Goal: Task Accomplishment & Management: Manage account settings

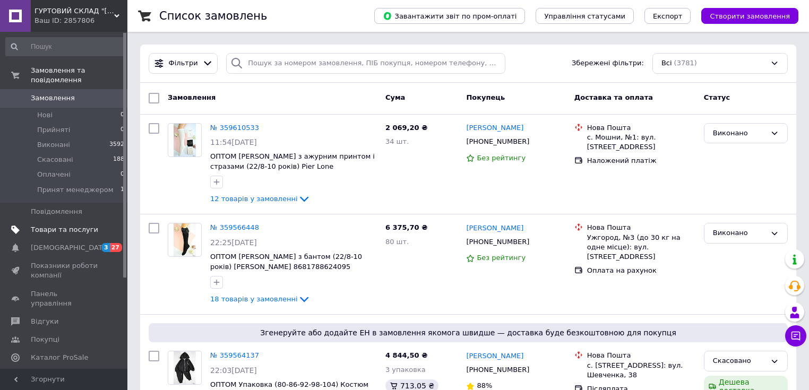
click at [46, 225] on span "Товари та послуги" at bounding box center [64, 230] width 67 height 10
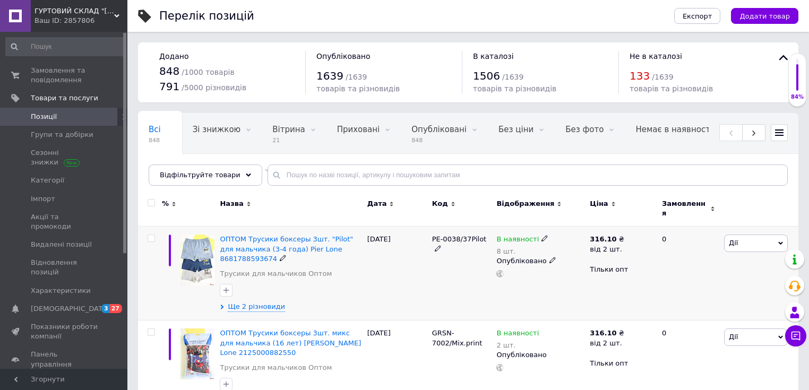
click at [778, 241] on icon at bounding box center [780, 243] width 5 height 5
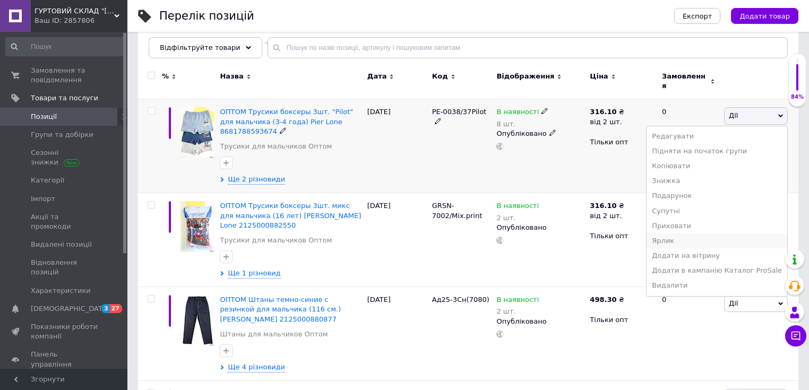
click at [678, 236] on li "Ярлик" at bounding box center [716, 240] width 141 height 15
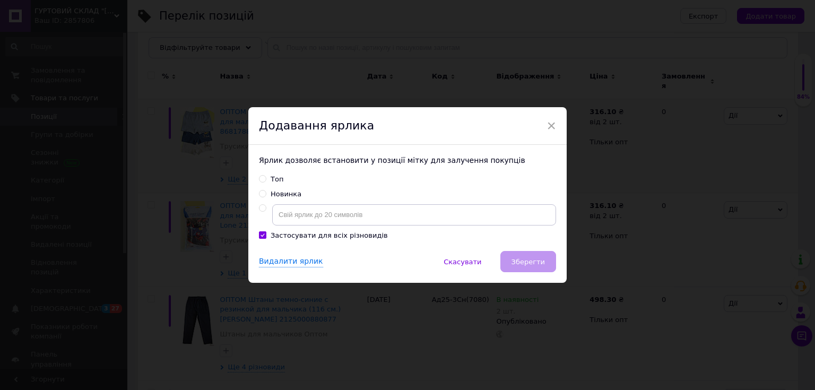
click at [290, 194] on div "Новинка" at bounding box center [286, 194] width 31 height 10
click at [266, 194] on input "Новинка" at bounding box center [262, 193] width 7 height 7
radio input "true"
click at [554, 264] on div "Видалити ярлик   Скасувати   Зберегти" at bounding box center [407, 267] width 318 height 32
click at [539, 262] on span "Зберегти" at bounding box center [527, 262] width 33 height 8
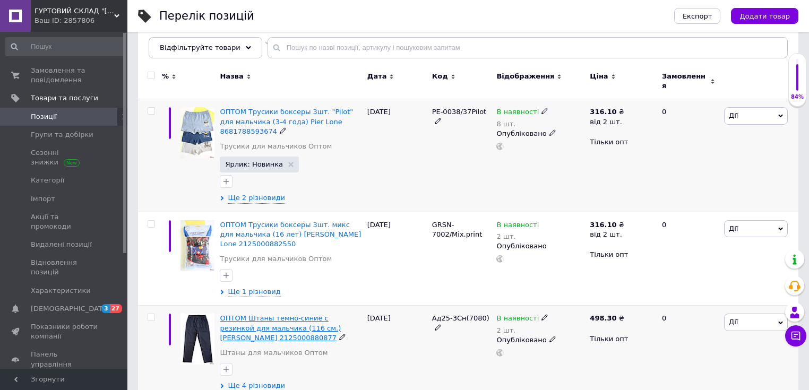
drag, startPoint x: 368, startPoint y: 312, endPoint x: 311, endPoint y: 311, distance: 56.8
click at [316, 312] on div "ОПТОМ Штаны темно-синие с резинкой для мальчика (116 см.) [PERSON_NAME] 2125000…" at bounding box center [468, 353] width 660 height 94
click at [378, 314] on div "[DATE]" at bounding box center [397, 353] width 65 height 94
drag, startPoint x: 365, startPoint y: 310, endPoint x: 314, endPoint y: 309, distance: 50.9
click at [314, 309] on div "ОПТОМ Штаны темно-синие с резинкой для мальчика (116 см.) [PERSON_NAME] 2125000…" at bounding box center [468, 353] width 660 height 94
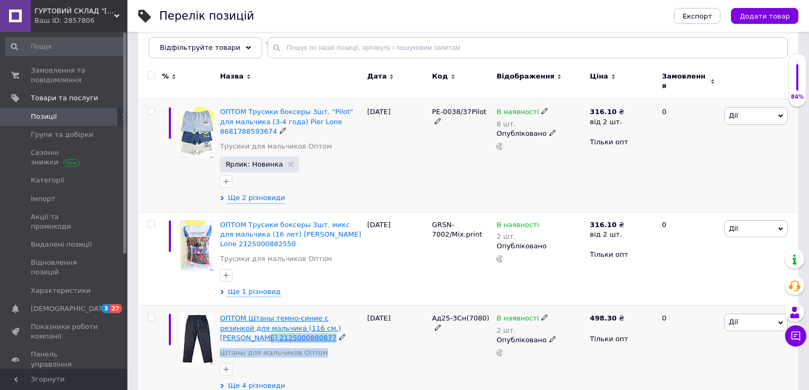
copy div "2125000880877 Штаны для мальчиков Оптом Ще 4 різновиди"
click at [332, 342] on div "ОПТОМ Штаны темно-синие с резинкой для мальчика (116 см.) [PERSON_NAME] 2125000…" at bounding box center [291, 338] width 142 height 49
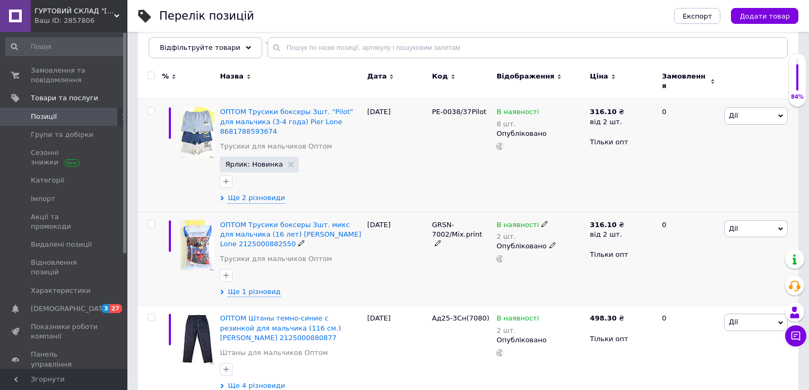
click at [781, 227] on icon at bounding box center [780, 229] width 5 height 5
click at [680, 348] on li "Ярлик" at bounding box center [716, 353] width 141 height 15
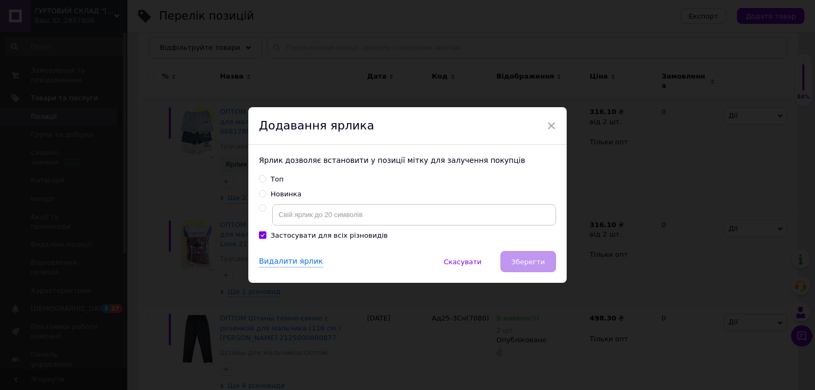
click at [288, 193] on div "Новинка" at bounding box center [286, 194] width 31 height 10
click at [266, 193] on input "Новинка" at bounding box center [262, 193] width 7 height 7
radio input "true"
click at [535, 261] on span "Зберегти" at bounding box center [527, 262] width 33 height 8
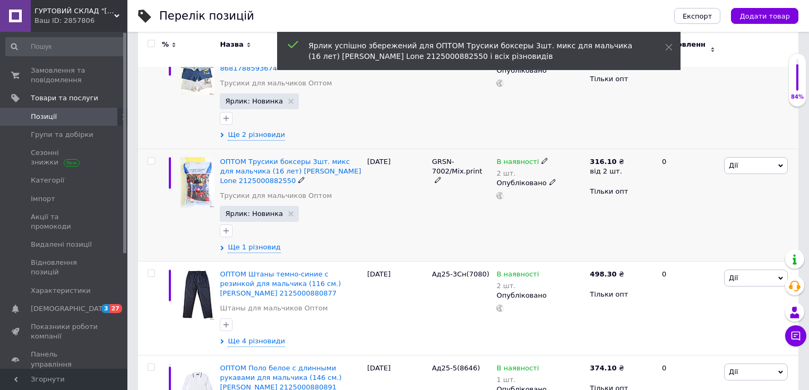
scroll to position [255, 0]
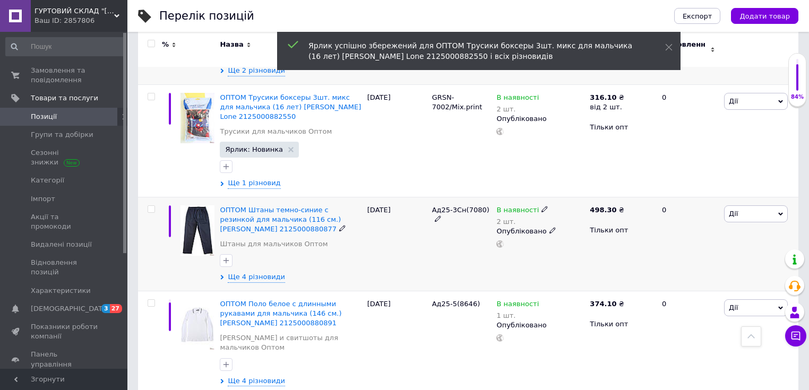
click at [778, 212] on icon at bounding box center [780, 214] width 5 height 5
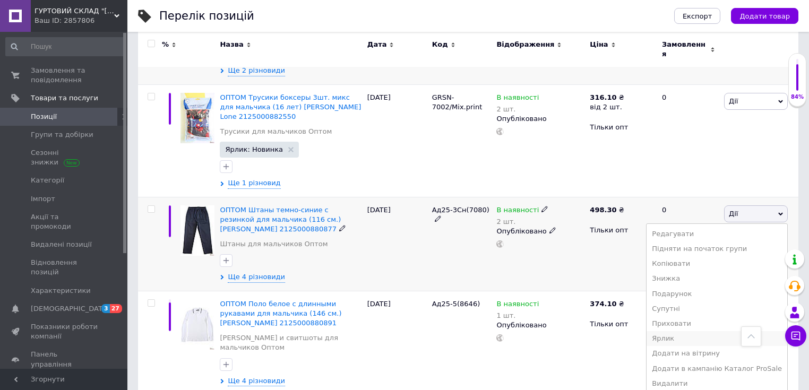
click at [693, 331] on li "Ярлик" at bounding box center [716, 338] width 141 height 15
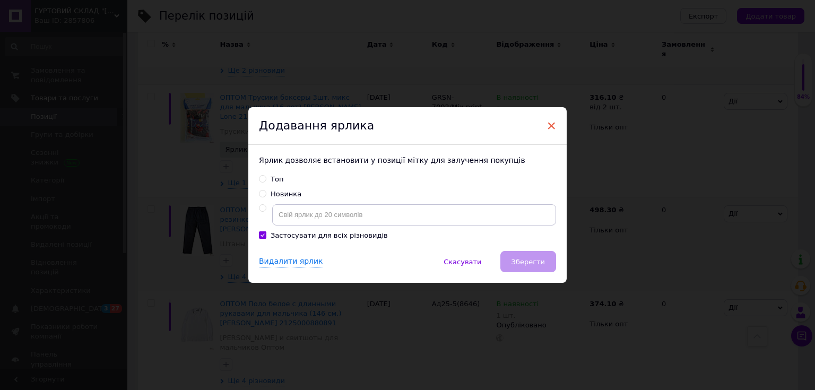
click at [547, 124] on span "×" at bounding box center [551, 126] width 10 height 18
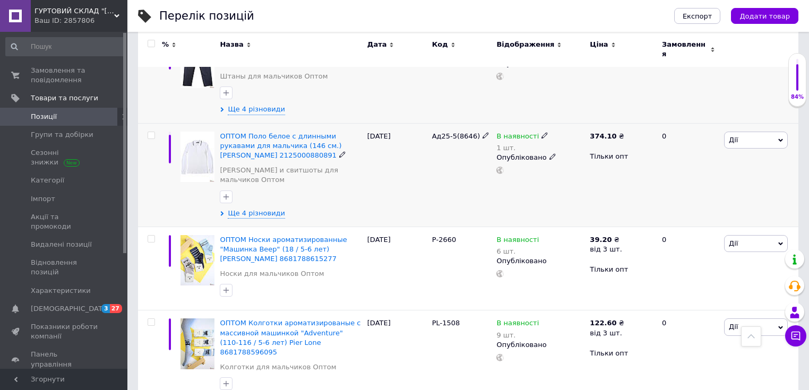
scroll to position [467, 0]
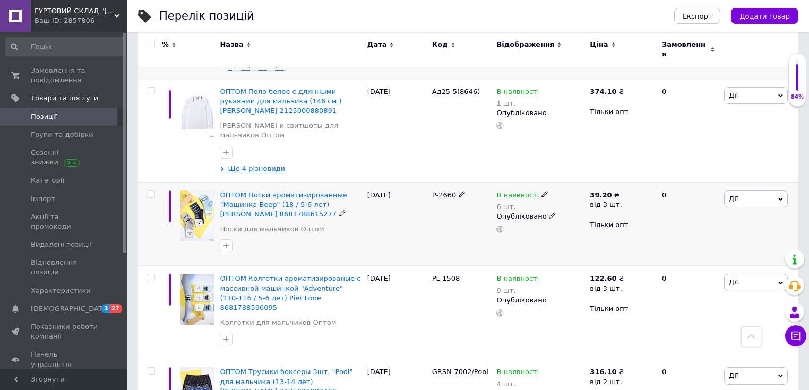
click at [779, 197] on icon at bounding box center [780, 198] width 5 height 3
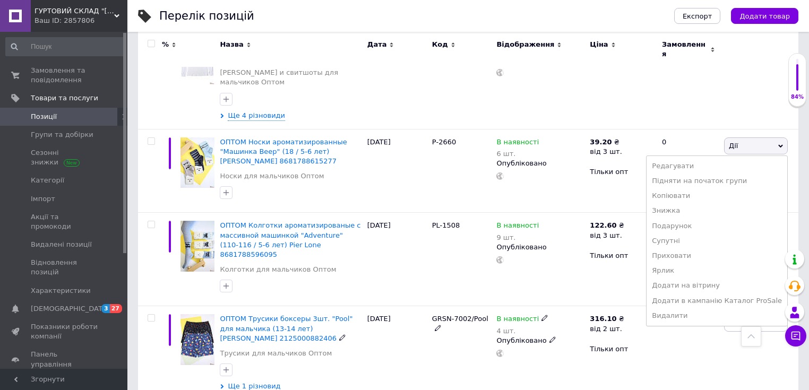
scroll to position [637, 0]
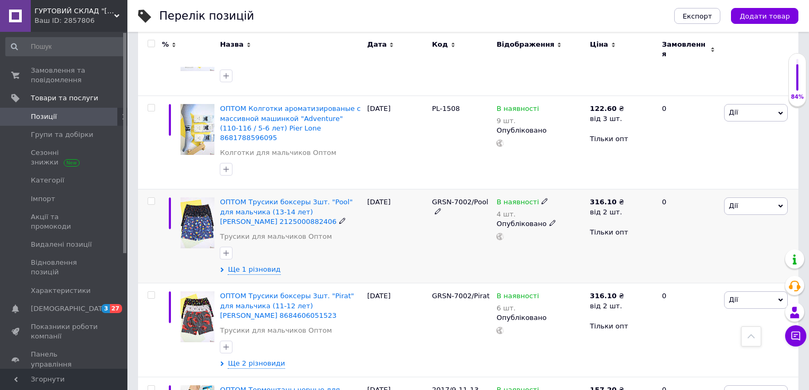
click at [711, 193] on div "0" at bounding box center [688, 236] width 66 height 94
click at [779, 205] on icon at bounding box center [780, 206] width 5 height 3
click at [678, 324] on li "Ярлик" at bounding box center [716, 331] width 141 height 15
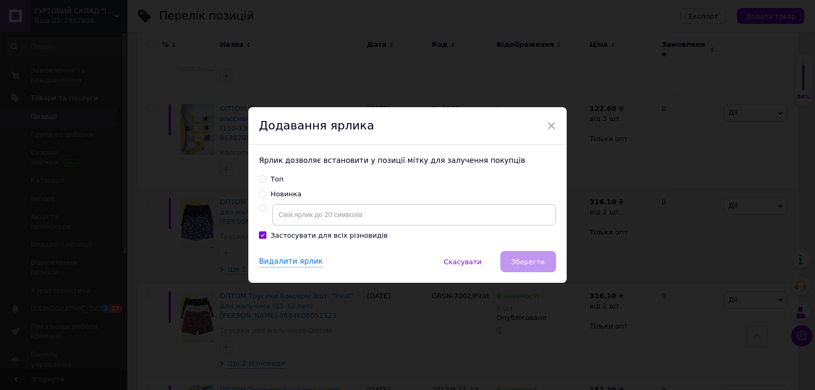
click at [273, 192] on div "Новинка" at bounding box center [286, 194] width 31 height 10
click at [266, 192] on input "Новинка" at bounding box center [262, 193] width 7 height 7
radio input "true"
click at [523, 263] on span "Зберегти" at bounding box center [527, 262] width 33 height 8
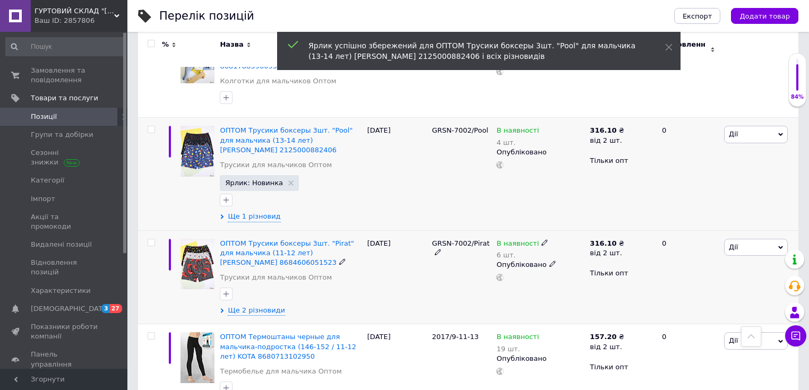
scroll to position [722, 0]
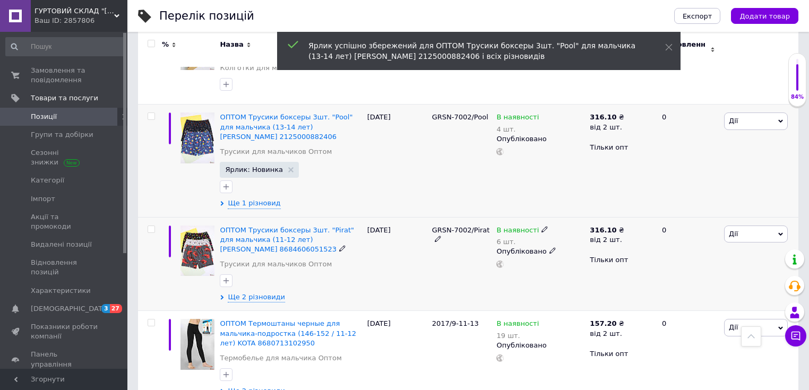
click at [776, 225] on span "Дії" at bounding box center [756, 233] width 64 height 17
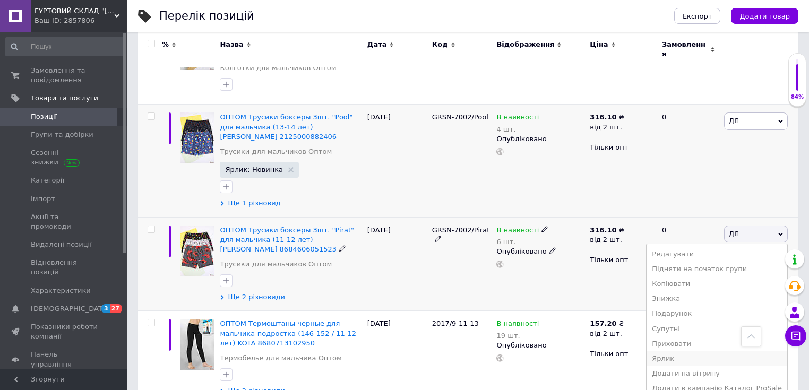
click at [676, 351] on li "Ярлик" at bounding box center [716, 358] width 141 height 15
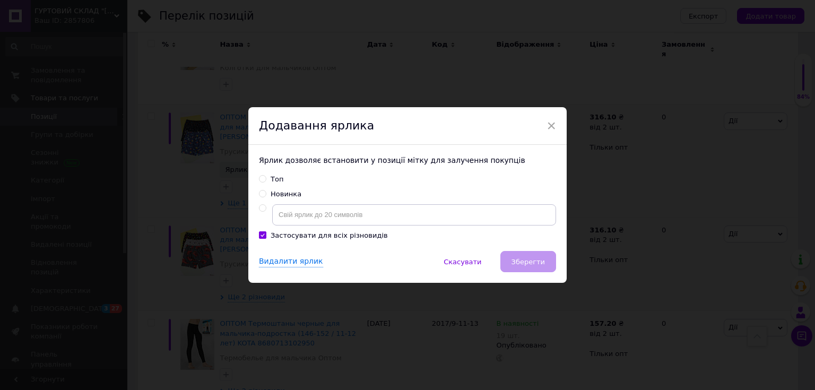
click at [287, 197] on div "Новинка" at bounding box center [286, 194] width 31 height 10
click at [266, 197] on input "Новинка" at bounding box center [262, 193] width 7 height 7
radio input "true"
click at [549, 259] on button "Зберегти" at bounding box center [528, 261] width 56 height 21
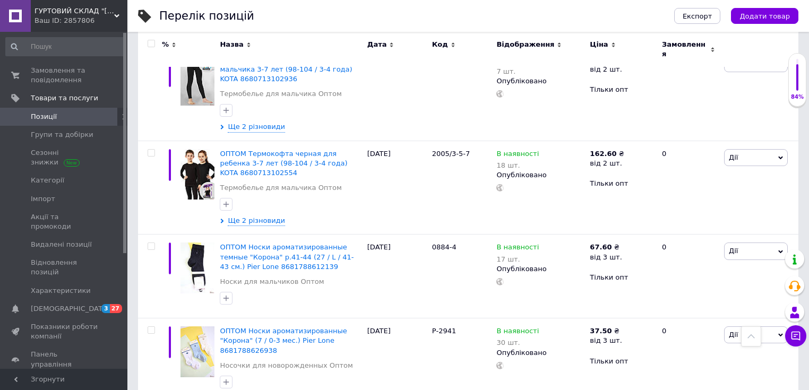
scroll to position [2504, 0]
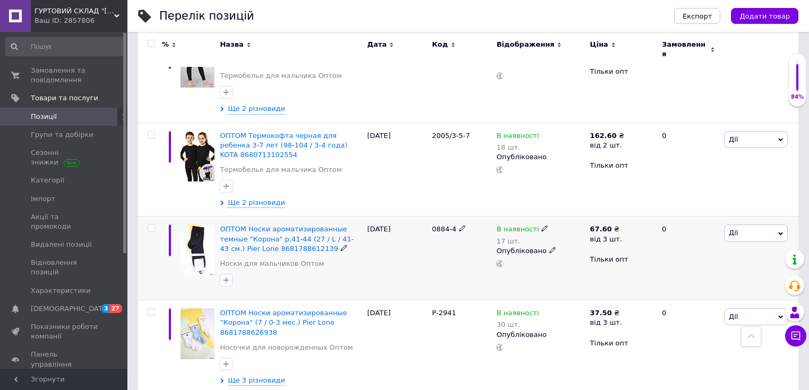
click at [775, 224] on span "Дії" at bounding box center [756, 232] width 64 height 17
click at [673, 351] on li "Ярлик" at bounding box center [716, 358] width 141 height 15
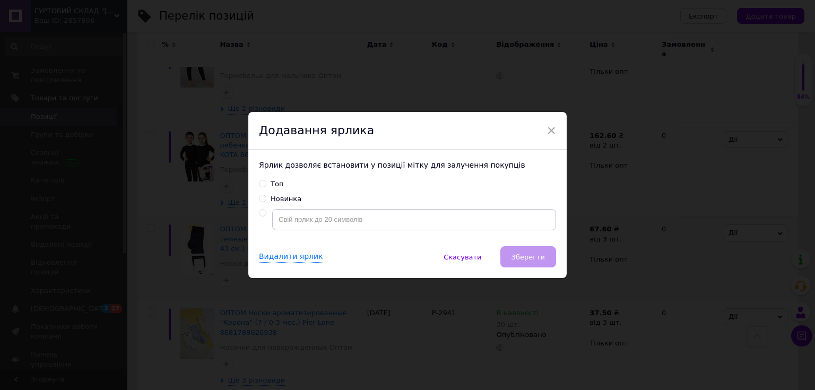
click at [272, 204] on div "Новинка" at bounding box center [286, 199] width 31 height 10
click at [266, 202] on input "Новинка" at bounding box center [262, 198] width 7 height 7
radio input "true"
click at [535, 260] on span "Зберегти" at bounding box center [527, 257] width 33 height 8
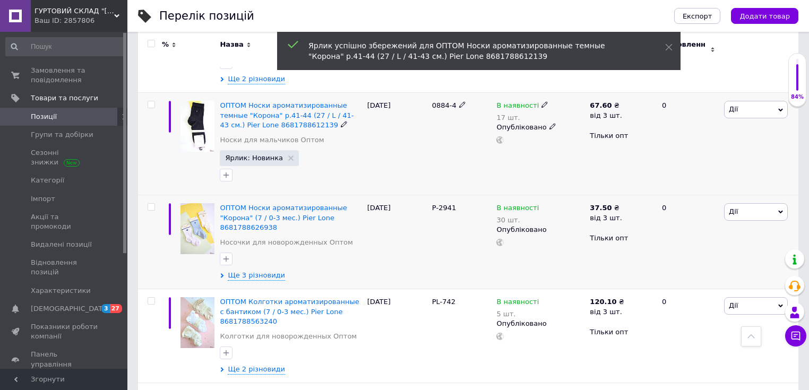
scroll to position [2632, 0]
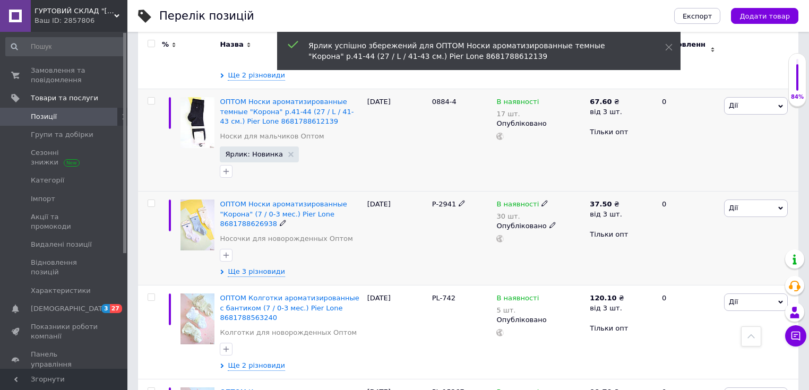
click at [775, 199] on span "Дії" at bounding box center [756, 207] width 64 height 17
click at [672, 326] on li "Ярлик" at bounding box center [716, 333] width 141 height 15
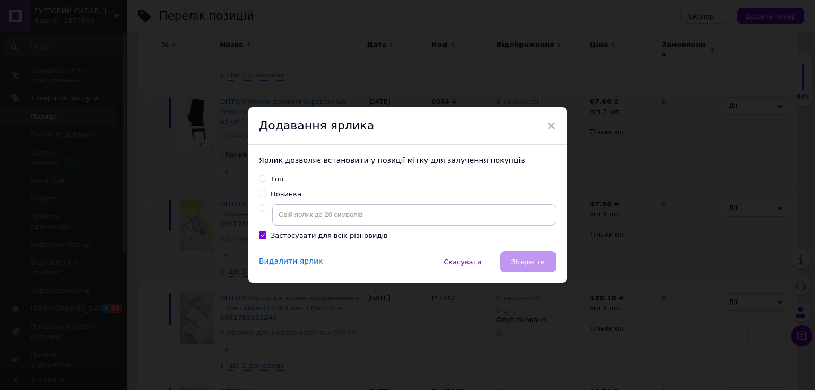
click at [280, 197] on div "Новинка" at bounding box center [286, 194] width 31 height 10
click at [266, 197] on input "Новинка" at bounding box center [262, 193] width 7 height 7
radio input "true"
click at [546, 259] on button "Зберегти" at bounding box center [528, 261] width 56 height 21
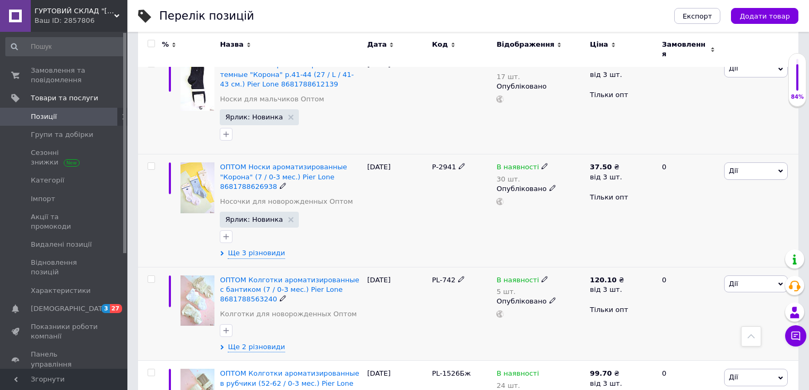
scroll to position [2674, 0]
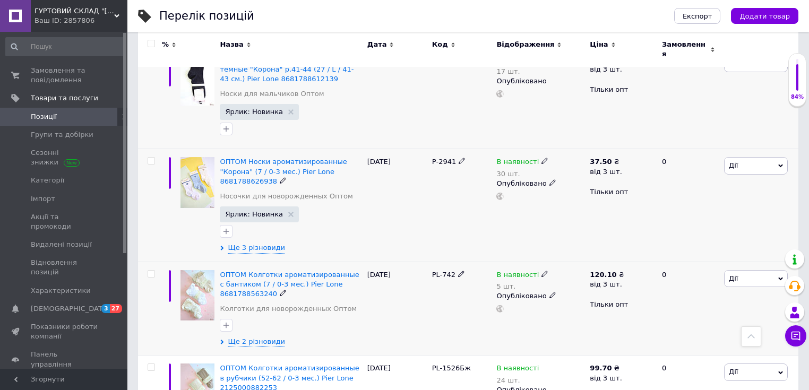
click at [779, 276] on icon at bounding box center [780, 278] width 5 height 5
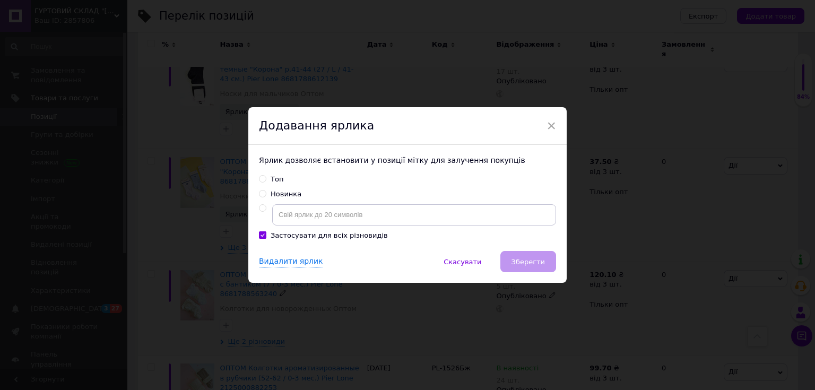
click at [285, 193] on div "Новинка" at bounding box center [286, 194] width 31 height 10
click at [266, 193] on input "Новинка" at bounding box center [262, 193] width 7 height 7
radio input "true"
click at [518, 265] on span "Зберегти" at bounding box center [527, 262] width 33 height 8
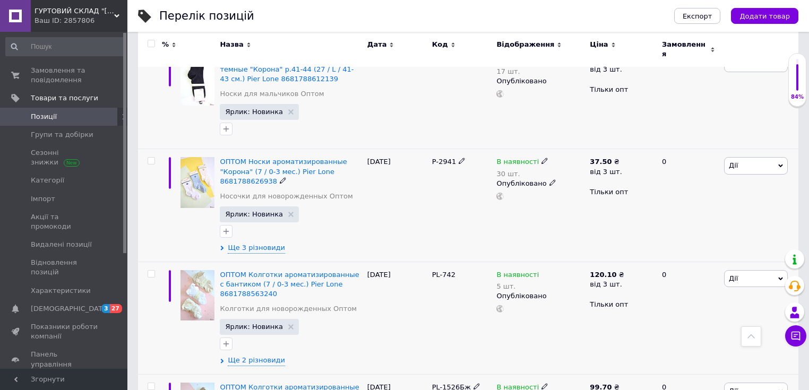
scroll to position [2759, 0]
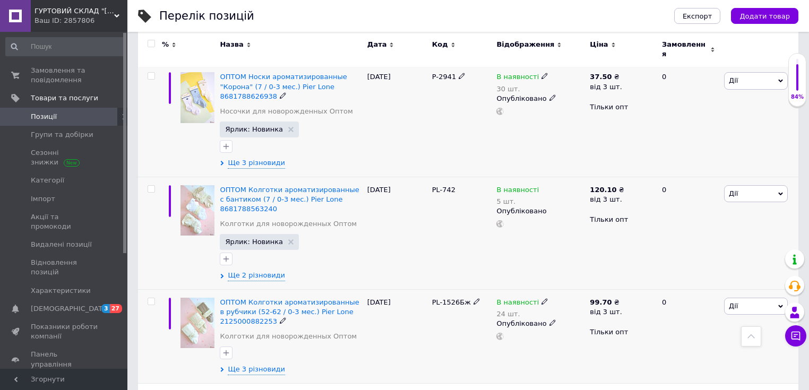
click at [776, 298] on span "Дії" at bounding box center [756, 306] width 64 height 17
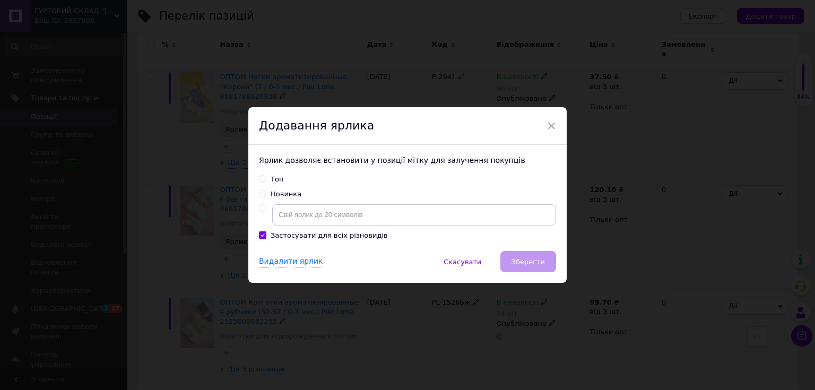
click at [266, 193] on label "Новинка" at bounding box center [280, 194] width 42 height 10
click at [266, 193] on input "Новинка" at bounding box center [262, 193] width 7 height 7
radio input "true"
click at [546, 253] on button "Зберегти" at bounding box center [528, 261] width 56 height 21
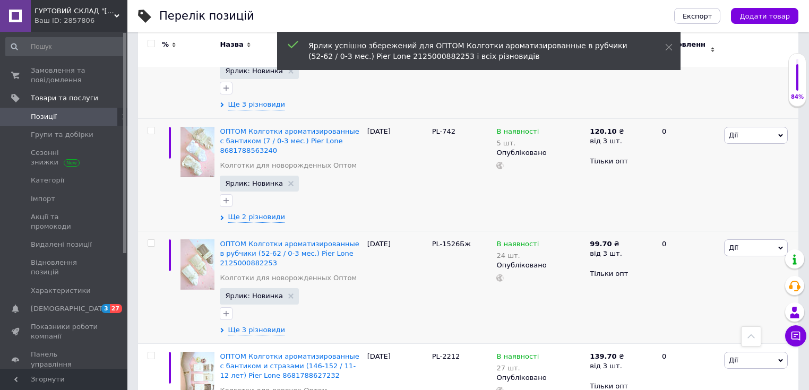
scroll to position [2929, 0]
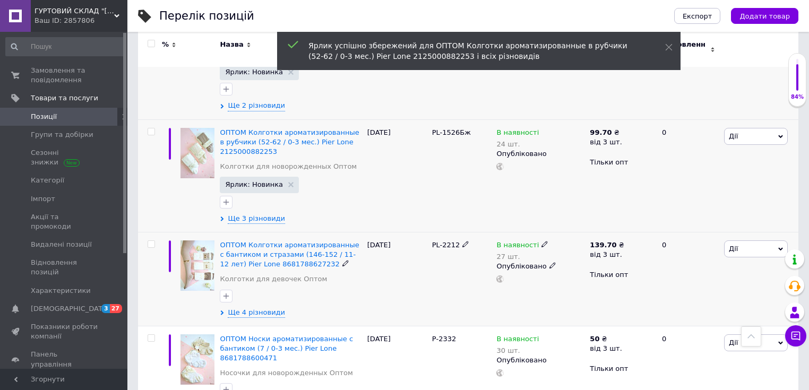
click at [755, 240] on span "Дії" at bounding box center [756, 248] width 64 height 17
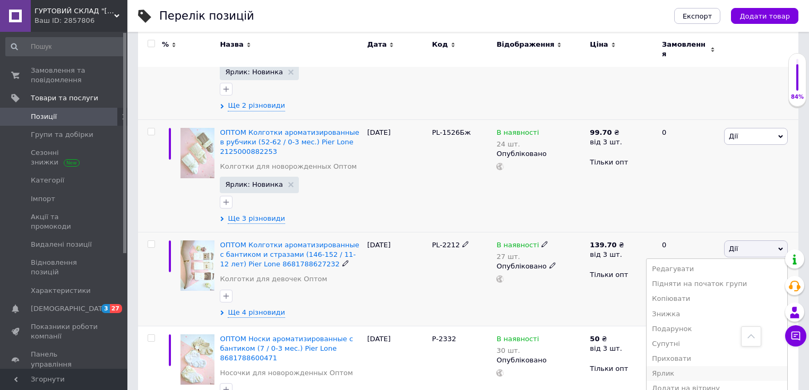
click at [675, 366] on li "Ярлик" at bounding box center [716, 373] width 141 height 15
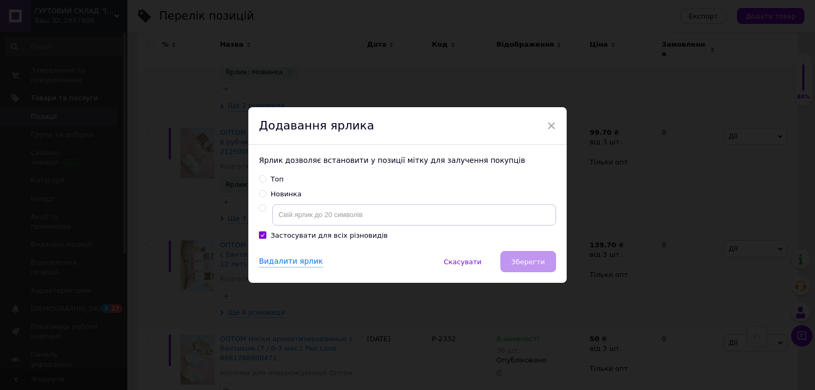
click at [259, 193] on input "Новинка" at bounding box center [262, 193] width 7 height 7
radio input "true"
click at [518, 255] on button "Зберегти" at bounding box center [528, 261] width 56 height 21
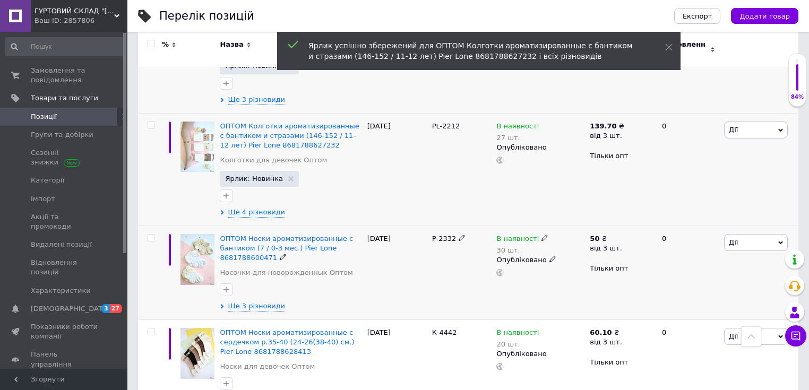
scroll to position [3056, 0]
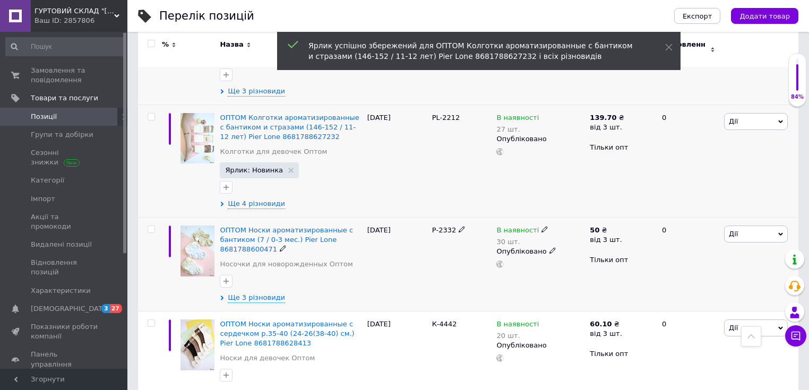
click at [783, 225] on span "Дії" at bounding box center [756, 233] width 64 height 17
click at [679, 351] on li "Ярлик" at bounding box center [716, 358] width 141 height 15
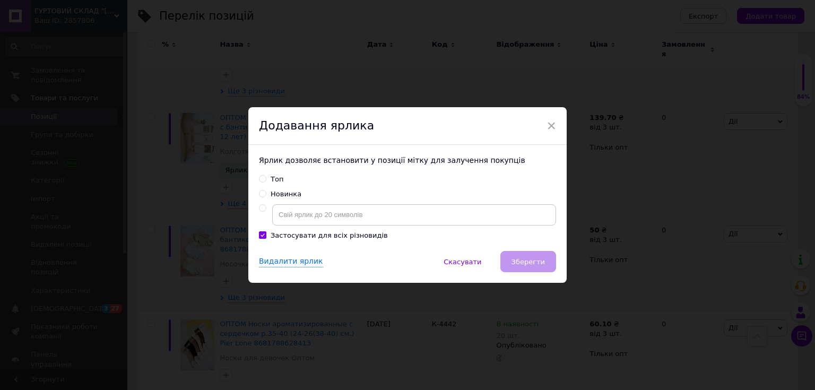
click at [276, 190] on div "Новинка" at bounding box center [286, 194] width 31 height 10
click at [266, 190] on input "Новинка" at bounding box center [262, 193] width 7 height 7
radio input "true"
click at [525, 267] on button "Зберегти" at bounding box center [528, 261] width 56 height 21
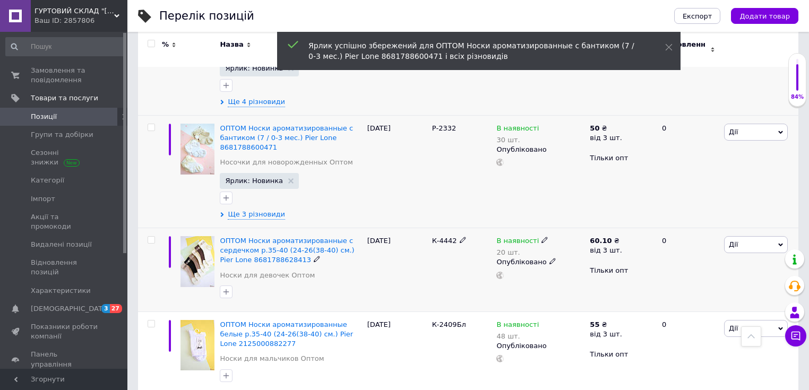
scroll to position [3183, 0]
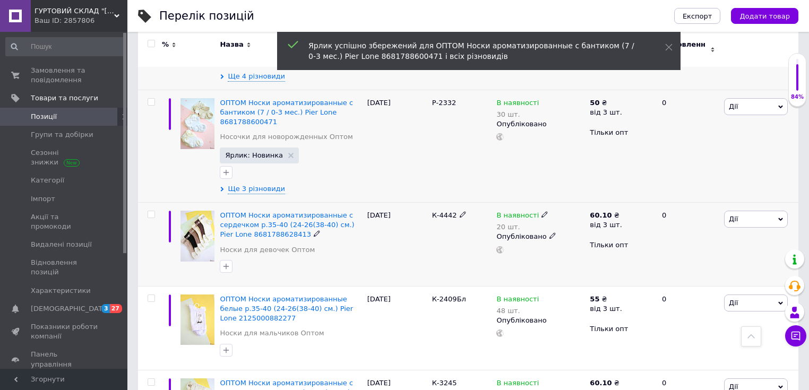
click at [783, 211] on span "Дії" at bounding box center [756, 219] width 64 height 17
click at [676, 337] on li "Ярлик" at bounding box center [716, 344] width 141 height 15
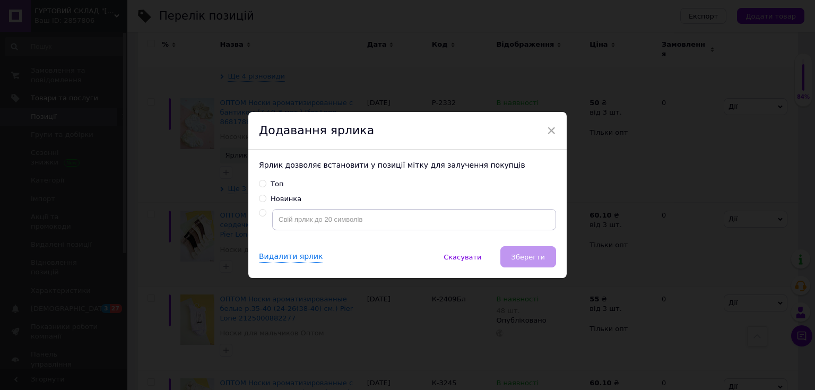
click at [268, 194] on div "Ярлик дозволяє встановити у позиції мітку для залучення покупців Топ Новинка" at bounding box center [407, 198] width 318 height 97
click at [268, 198] on label "Новинка" at bounding box center [280, 199] width 42 height 10
click at [266, 198] on input "Новинка" at bounding box center [262, 198] width 7 height 7
radio input "true"
click at [522, 261] on span "Зберегти" at bounding box center [527, 257] width 33 height 8
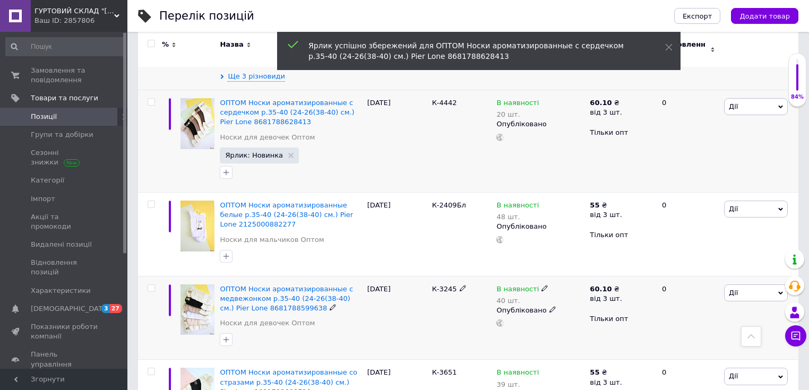
scroll to position [3311, 0]
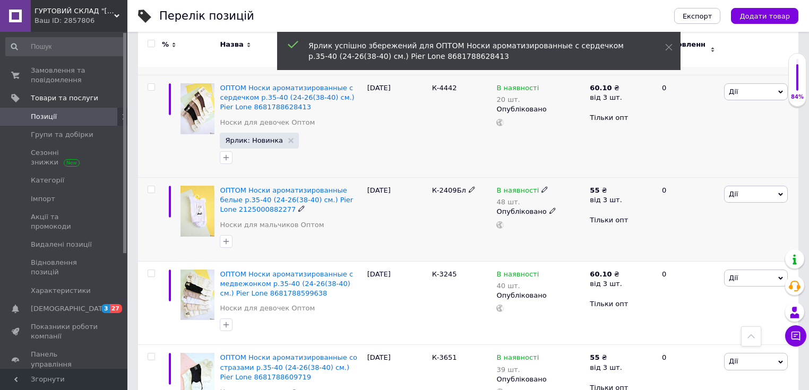
click at [776, 186] on span "Дії" at bounding box center [756, 194] width 64 height 17
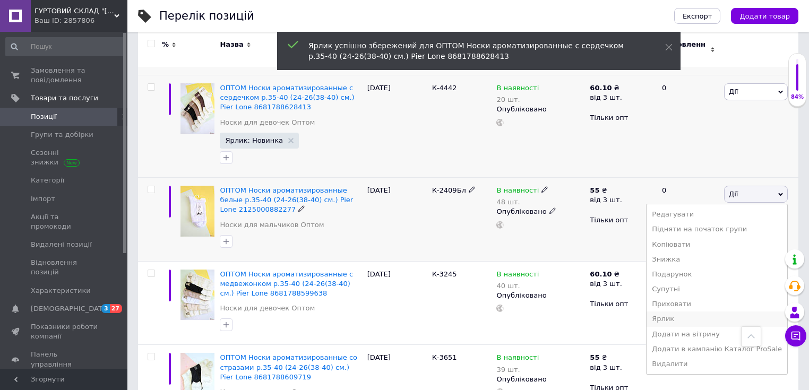
click at [671, 311] on li "Ярлик" at bounding box center [716, 318] width 141 height 15
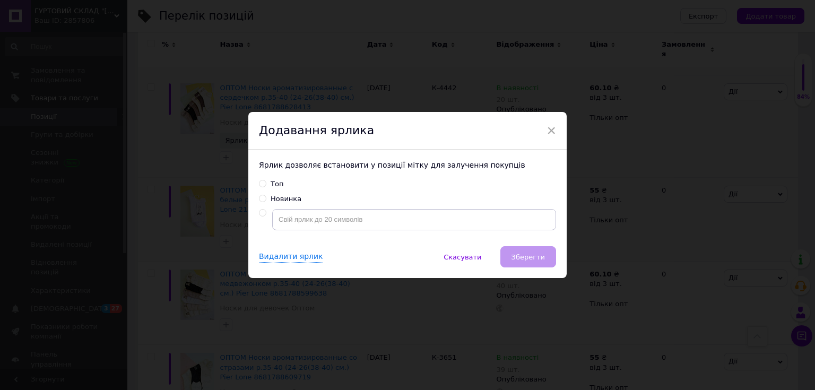
click at [288, 196] on div "Новинка" at bounding box center [286, 199] width 31 height 10
click at [266, 196] on input "Новинка" at bounding box center [262, 198] width 7 height 7
radio input "true"
click at [534, 255] on span "Зберегти" at bounding box center [527, 257] width 33 height 8
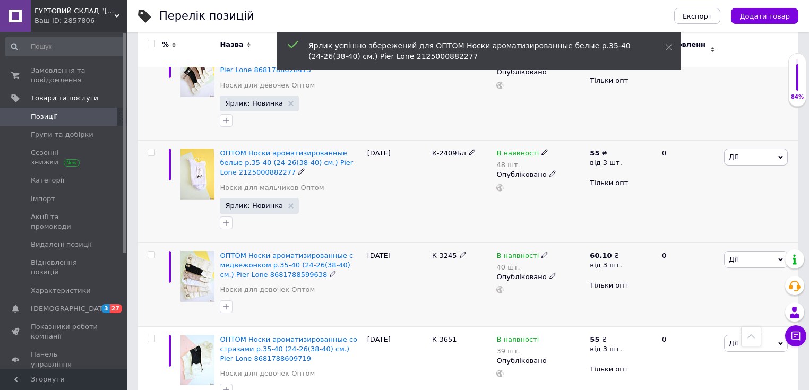
scroll to position [3353, 0]
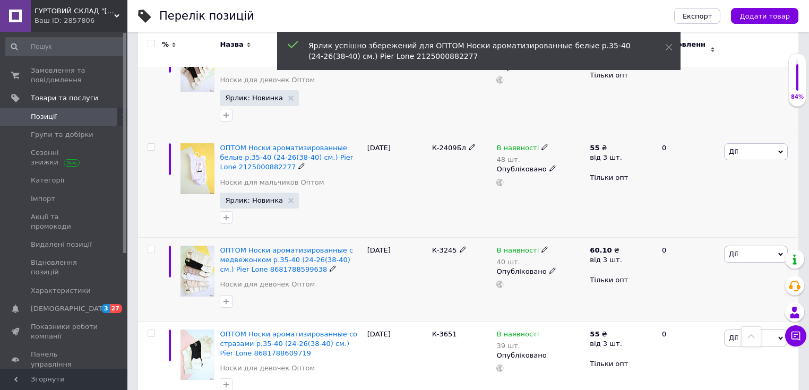
click at [781, 252] on icon at bounding box center [780, 254] width 5 height 5
click at [675, 371] on li "Ярлик" at bounding box center [716, 378] width 141 height 15
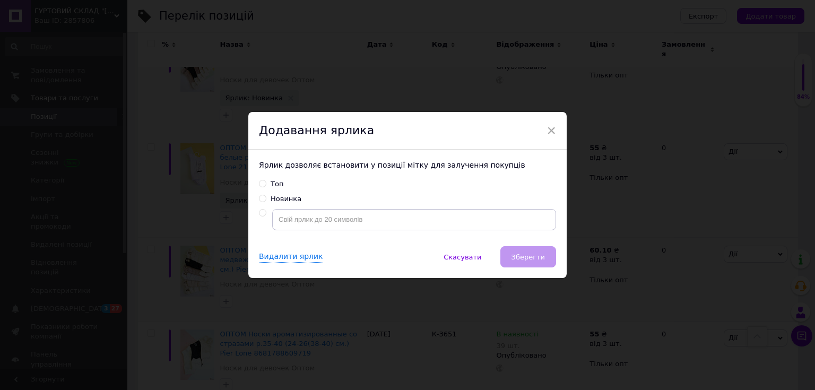
click at [294, 198] on div "Новинка" at bounding box center [286, 199] width 31 height 10
click at [266, 198] on input "Новинка" at bounding box center [262, 198] width 7 height 7
radio input "true"
click at [518, 254] on span "Зберегти" at bounding box center [527, 257] width 33 height 8
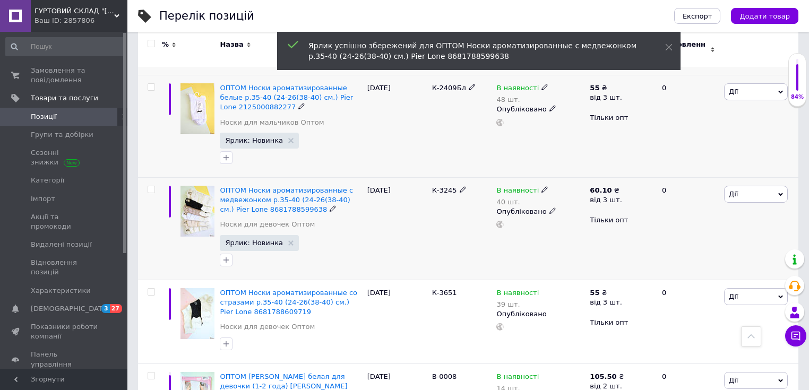
scroll to position [3438, 0]
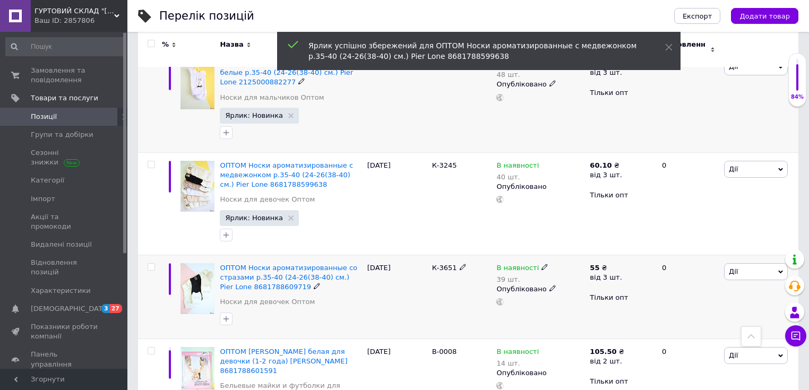
click at [779, 263] on span "Дії" at bounding box center [756, 271] width 64 height 17
click at [680, 389] on li "Ярлик" at bounding box center [716, 396] width 141 height 15
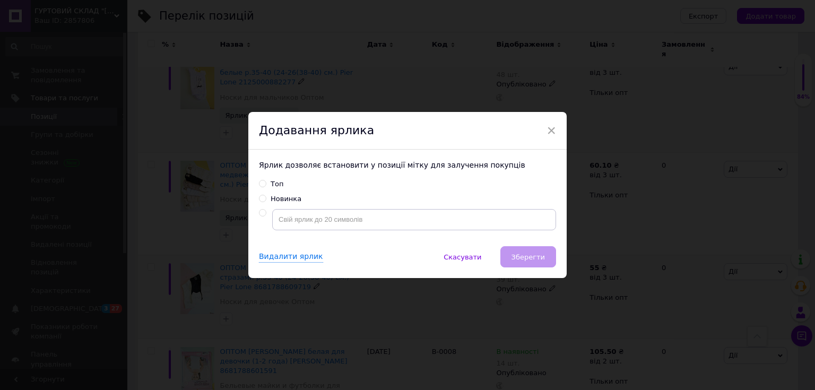
click at [284, 196] on div "Новинка" at bounding box center [286, 199] width 31 height 10
click at [266, 196] on input "Новинка" at bounding box center [262, 198] width 7 height 7
radio input "true"
click at [531, 250] on button "Зберегти" at bounding box center [528, 256] width 56 height 21
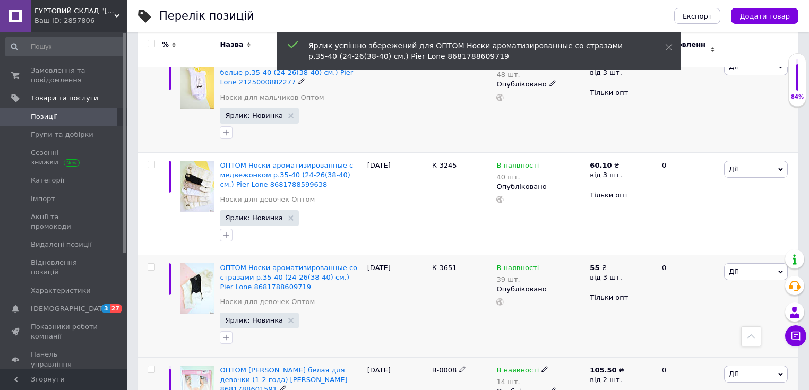
scroll to position [3565, 0]
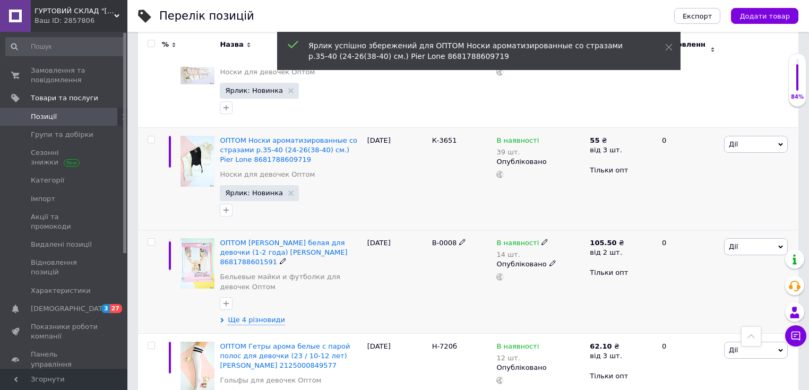
click at [768, 238] on span "Дії" at bounding box center [756, 246] width 64 height 17
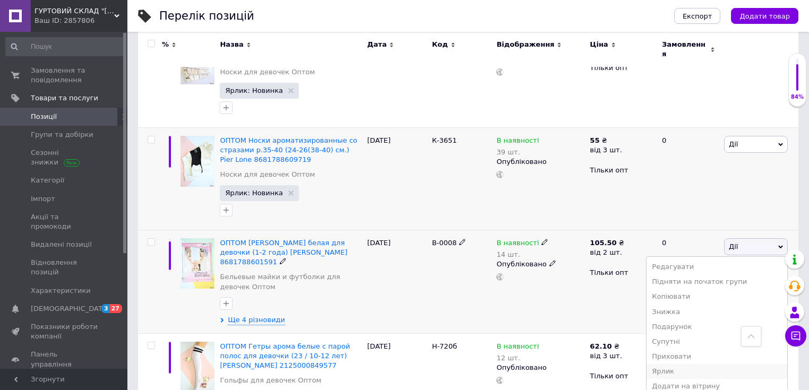
click at [685, 364] on li "Ярлик" at bounding box center [716, 371] width 141 height 15
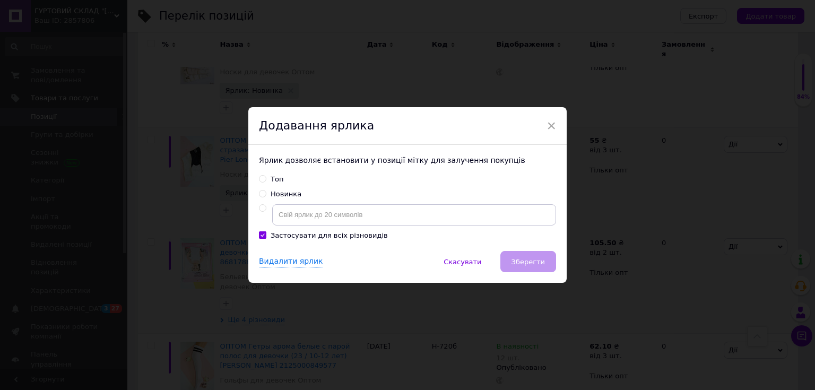
click at [280, 197] on div "Новинка" at bounding box center [286, 194] width 31 height 10
click at [266, 197] on input "Новинка" at bounding box center [262, 193] width 7 height 7
radio input "true"
click at [525, 258] on span "Зберегти" at bounding box center [527, 262] width 33 height 8
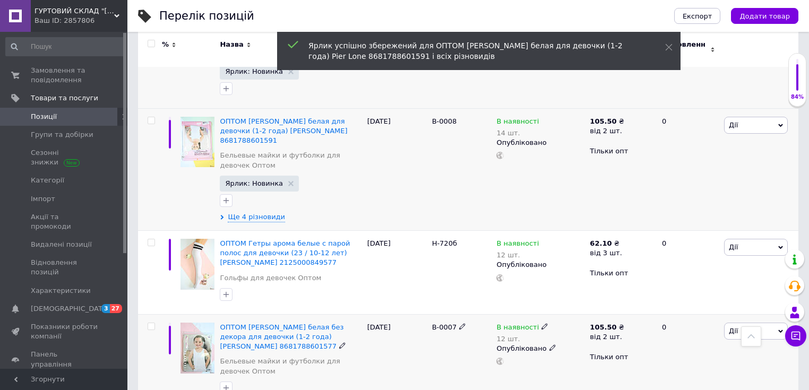
scroll to position [3693, 0]
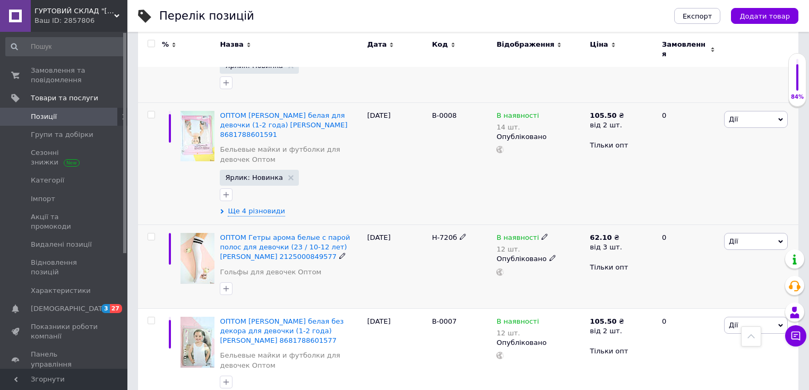
click at [768, 233] on span "Дії" at bounding box center [756, 241] width 64 height 17
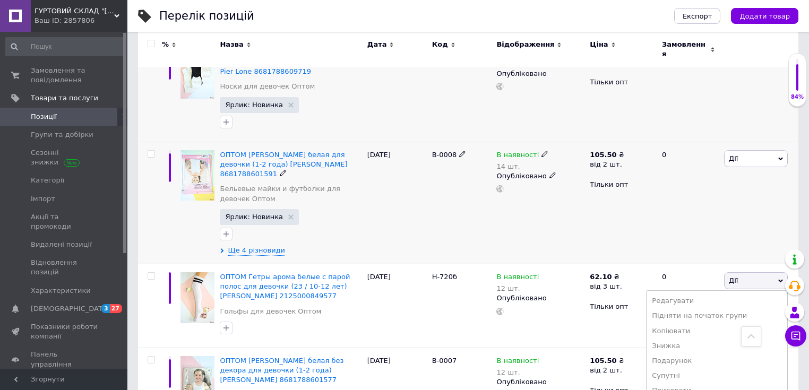
scroll to position [3650, 0]
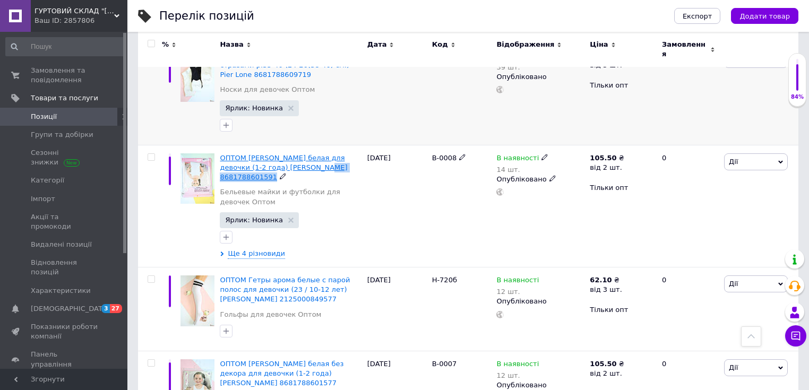
drag, startPoint x: 359, startPoint y: 89, endPoint x: 279, endPoint y: 90, distance: 80.1
click at [279, 153] on div "ОПТОМ [PERSON_NAME] белая для девочки (1-2 года) [PERSON_NAME] 8681788601591" at bounding box center [291, 167] width 142 height 29
copy div "8681788601591"
